Goal: Task Accomplishment & Management: Manage account settings

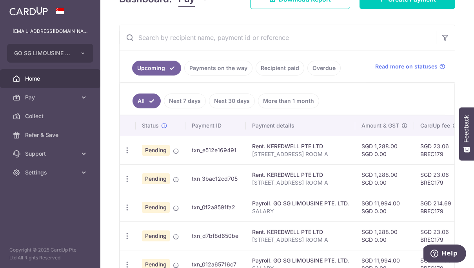
scroll to position [127, 0]
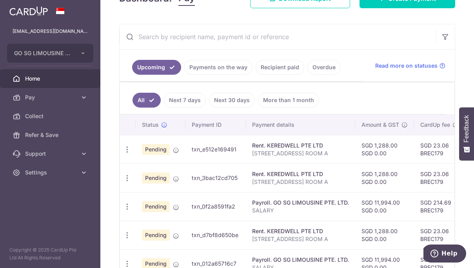
click at [190, 98] on link "Next 7 days" at bounding box center [185, 100] width 42 height 15
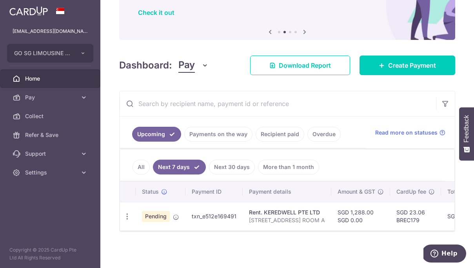
scroll to position [61, 0]
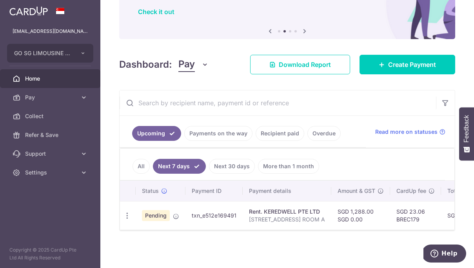
click at [201, 65] on icon "button" at bounding box center [205, 65] width 8 height 8
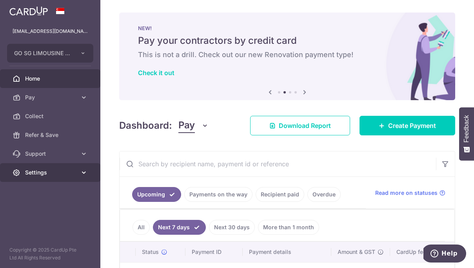
click at [54, 174] on span "Settings" at bounding box center [51, 173] width 52 height 8
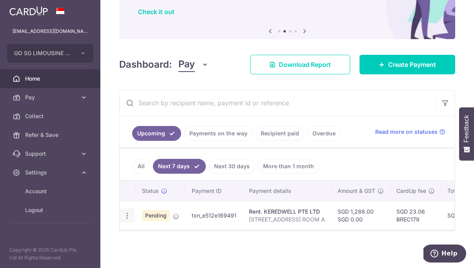
click at [125, 216] on icon "button" at bounding box center [127, 216] width 8 height 8
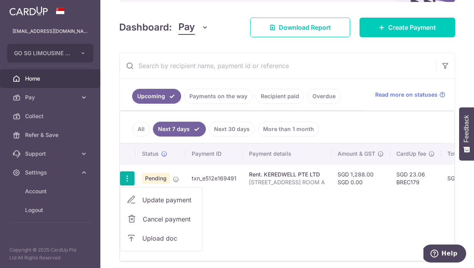
scroll to position [111, 0]
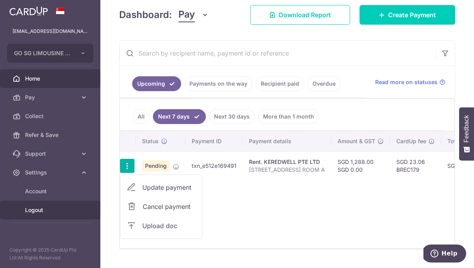
click at [36, 212] on span "Logout" at bounding box center [51, 210] width 52 height 8
